Goal: Task Accomplishment & Management: Complete application form

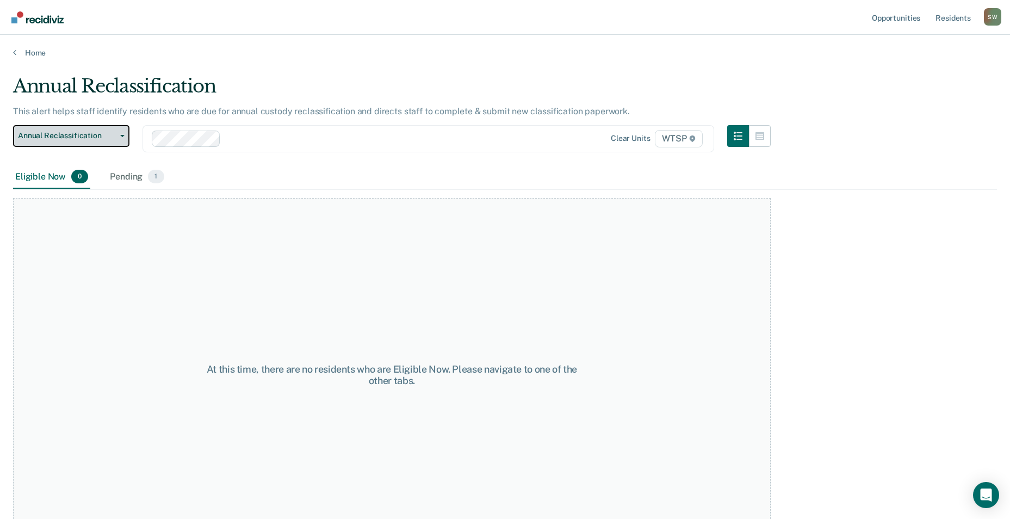
click at [66, 136] on span "Annual Reclassification" at bounding box center [67, 135] width 98 height 9
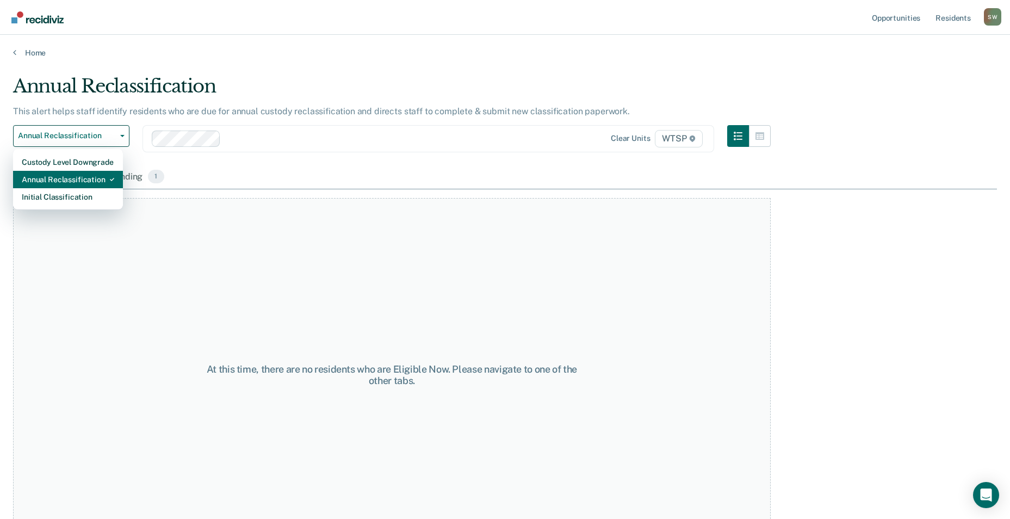
click at [65, 179] on div "Annual Reclassification" at bounding box center [68, 179] width 92 height 17
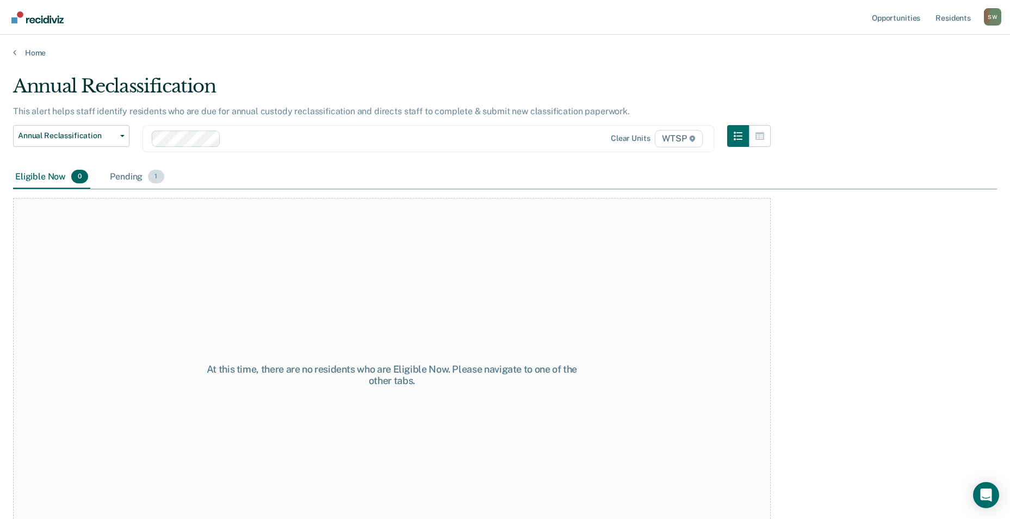
click at [120, 172] on div "Pending 1" at bounding box center [137, 177] width 58 height 24
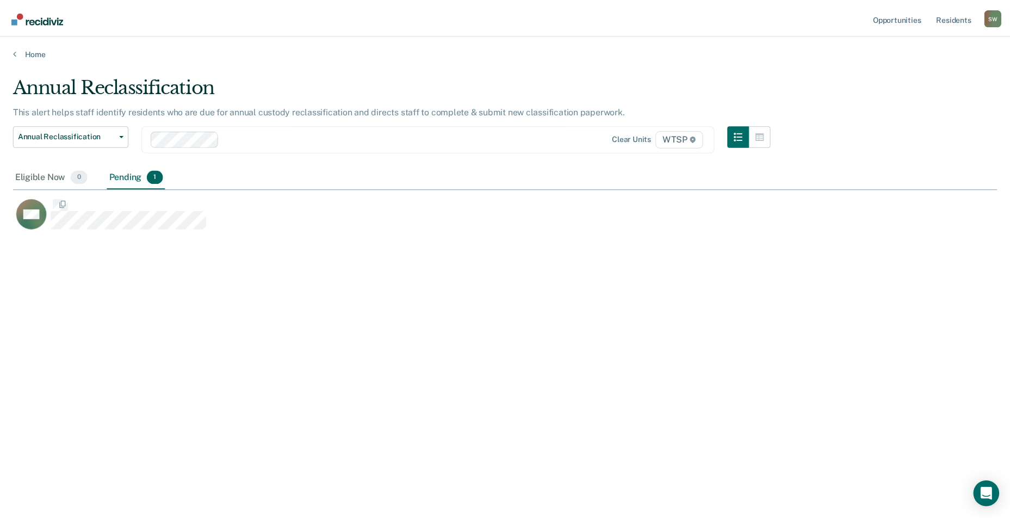
scroll to position [354, 984]
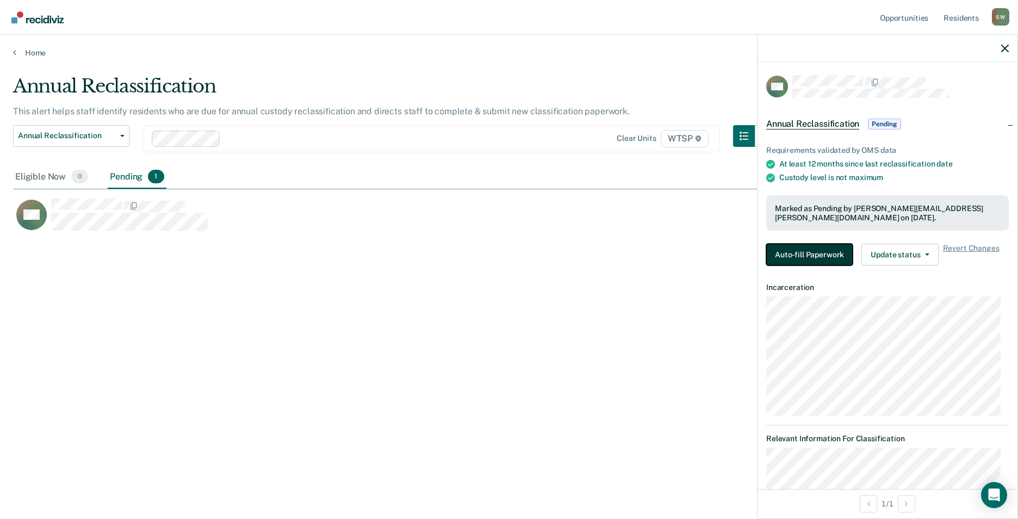
click at [804, 247] on button "Auto-fill Paperwork" at bounding box center [809, 255] width 86 height 22
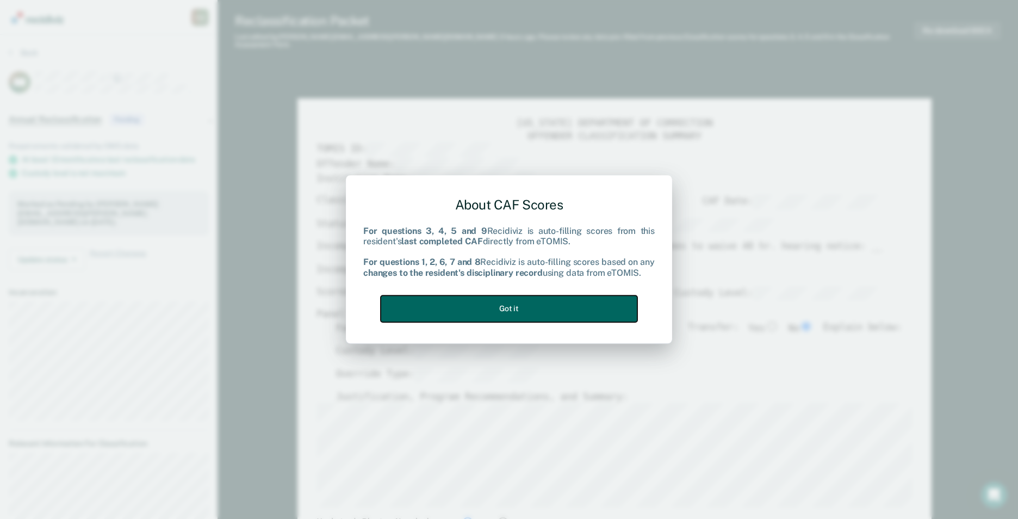
click at [470, 311] on button "Got it" at bounding box center [509, 308] width 257 height 27
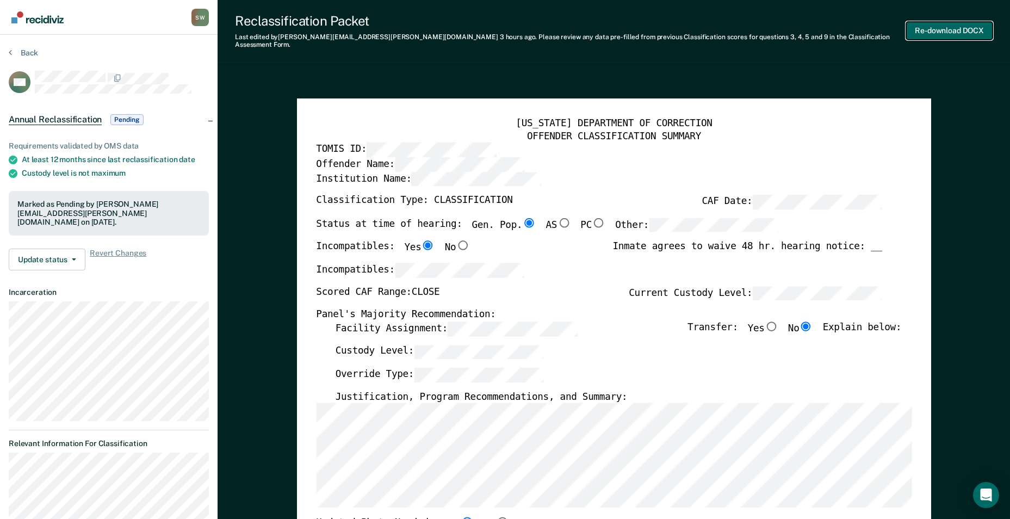
click at [955, 23] on button "Re-download DOCX" at bounding box center [949, 31] width 86 height 18
type textarea "x"
